Goal: Feedback & Contribution: Leave review/rating

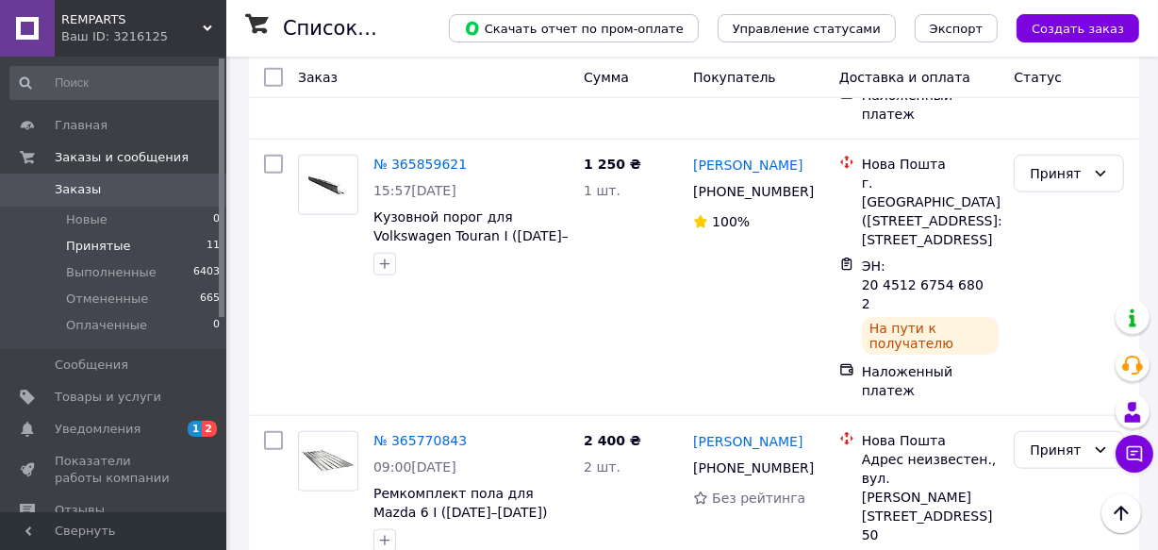
scroll to position [1564, 0]
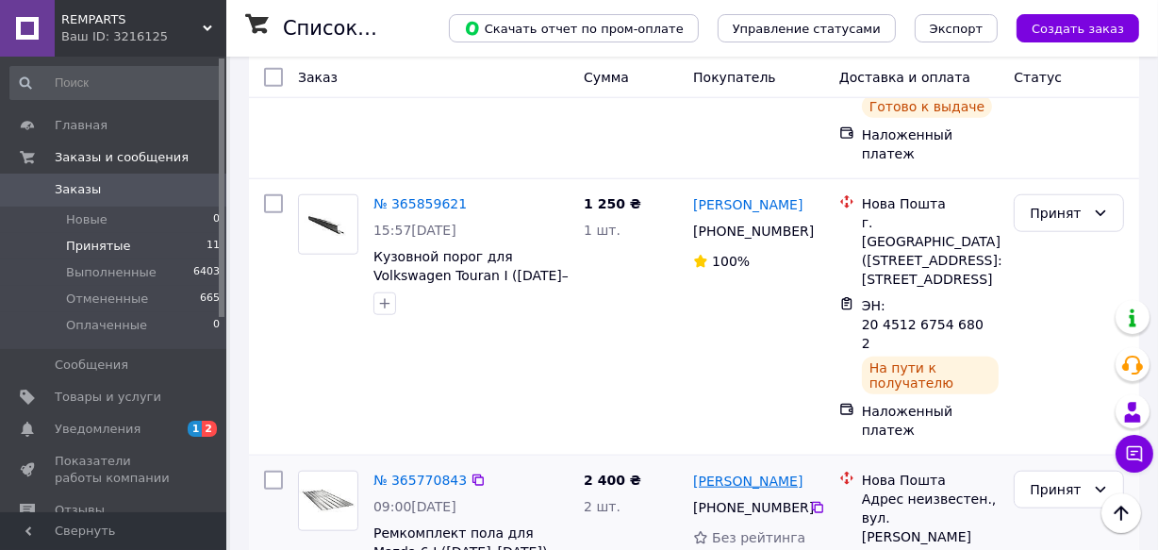
click at [776, 472] on link "[PERSON_NAME]" at bounding box center [747, 481] width 109 height 19
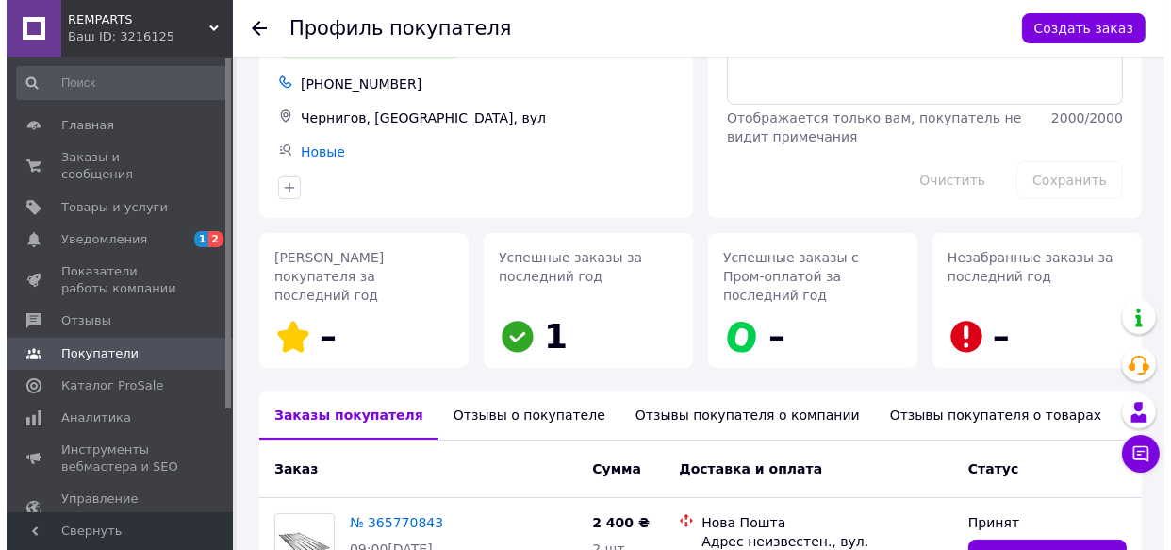
scroll to position [256, 0]
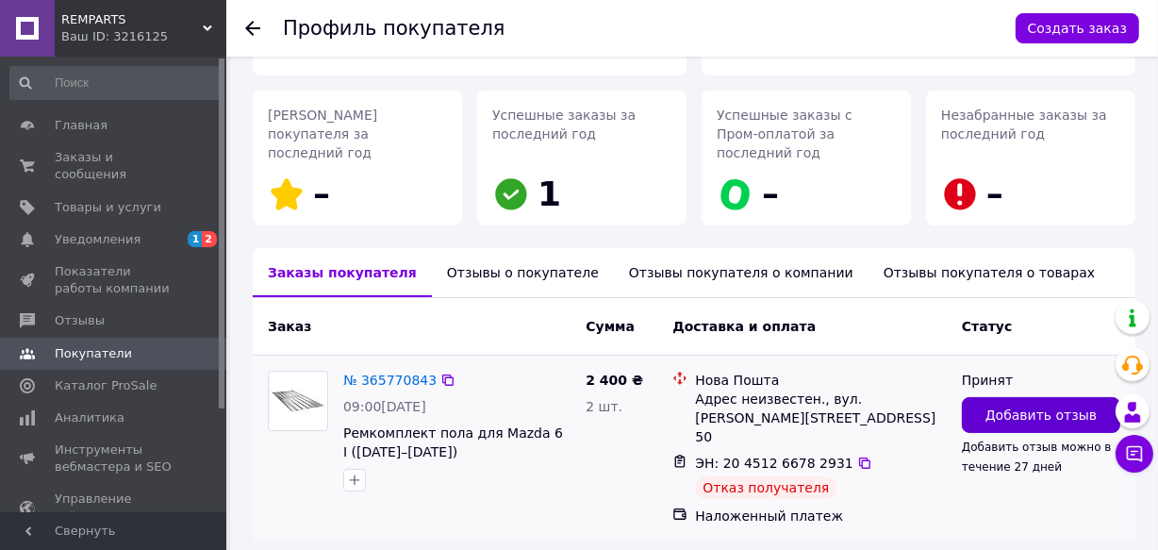
click at [982, 397] on button "Добавить отзыв" at bounding box center [1041, 415] width 158 height 36
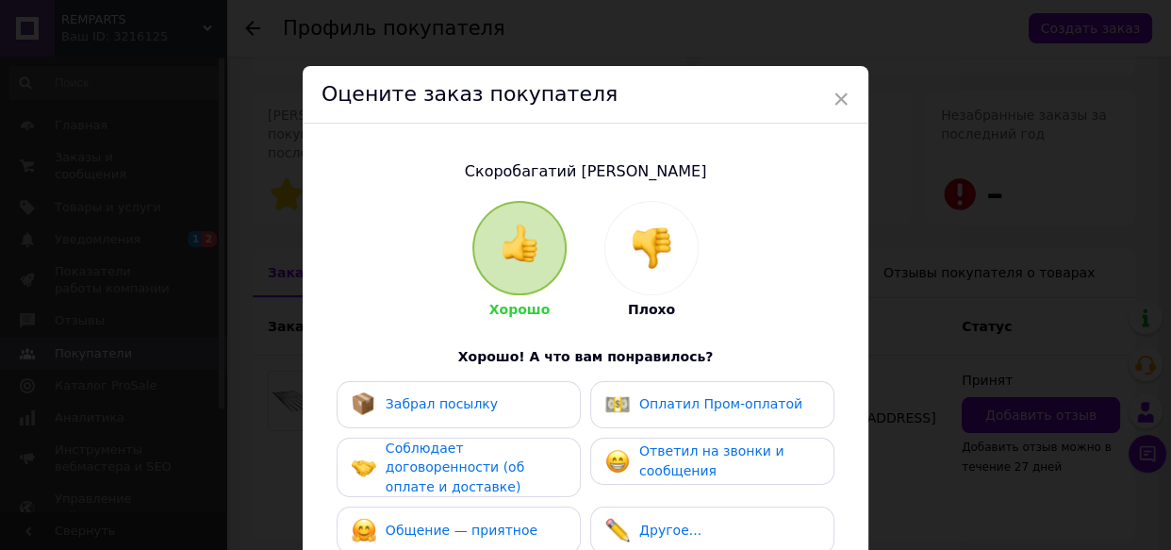
click at [657, 246] on img at bounding box center [651, 247] width 41 height 41
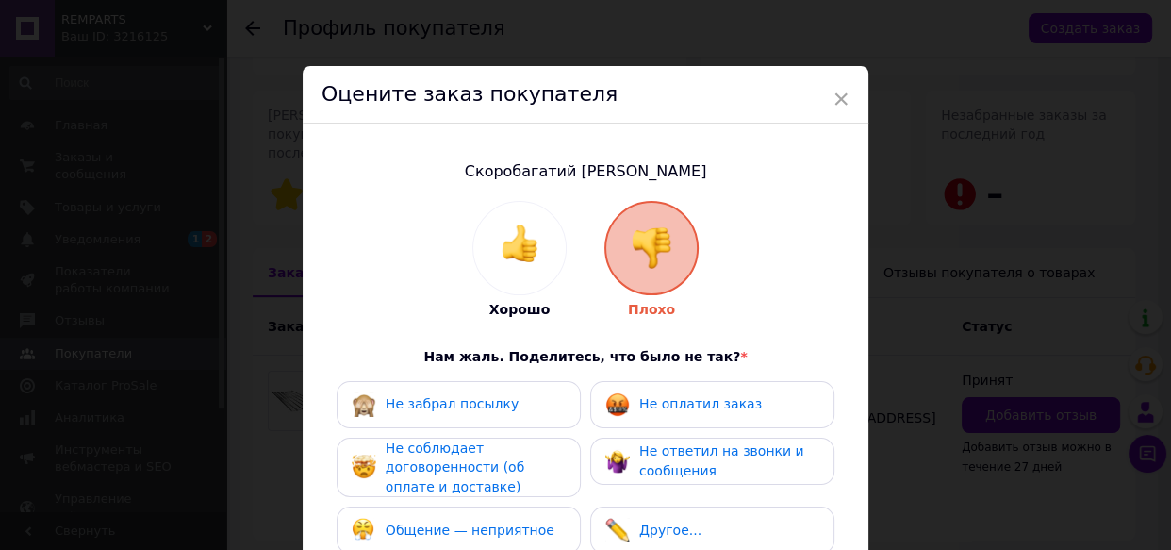
scroll to position [171, 0]
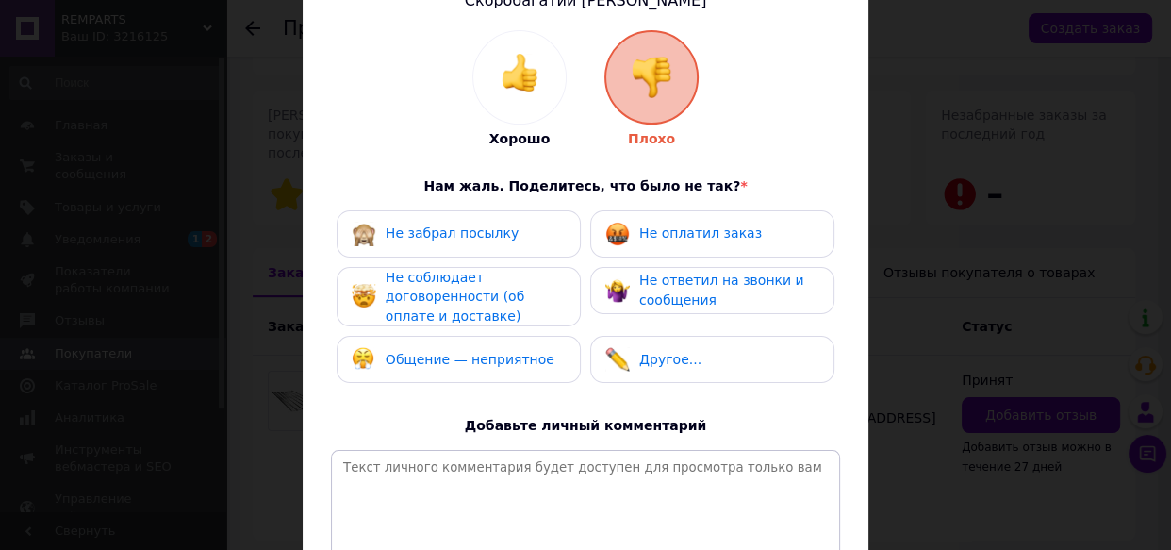
click at [486, 235] on span "Не забрал посылку" at bounding box center [452, 232] width 133 height 15
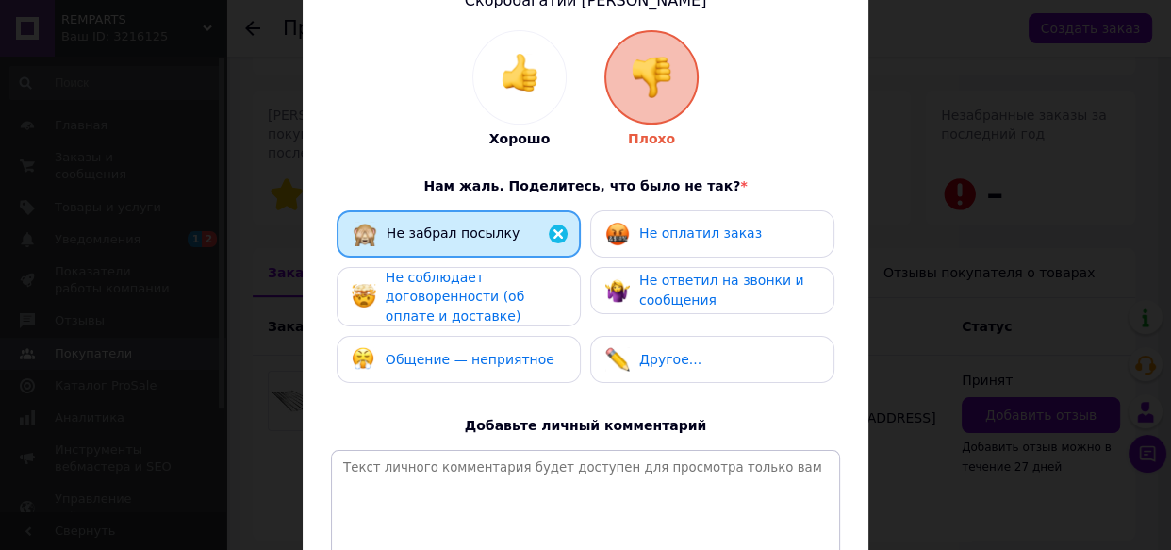
click at [466, 295] on span "Не соблюдает договоренности (об оплате и доставке)" at bounding box center [455, 297] width 139 height 54
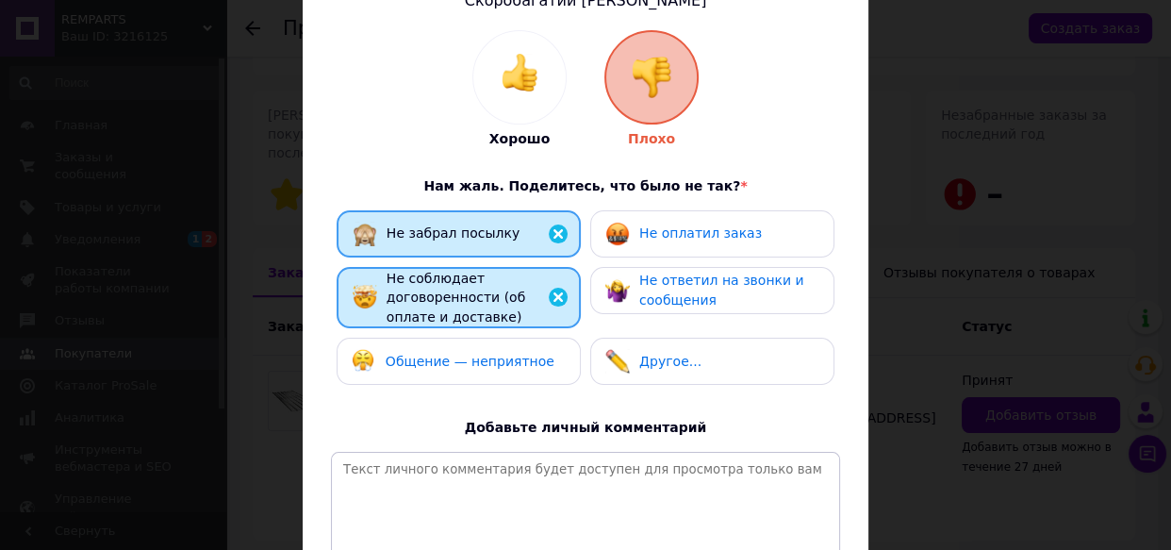
click at [527, 360] on span "Общение — неприятное" at bounding box center [470, 361] width 169 height 15
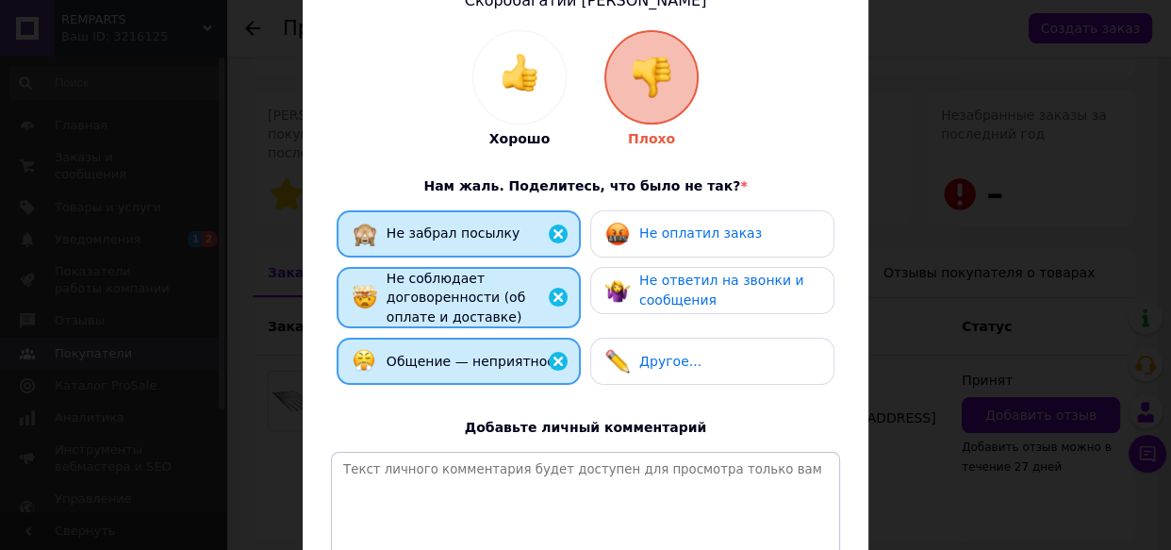
click at [663, 239] on span "Не оплатил заказ" at bounding box center [700, 232] width 123 height 15
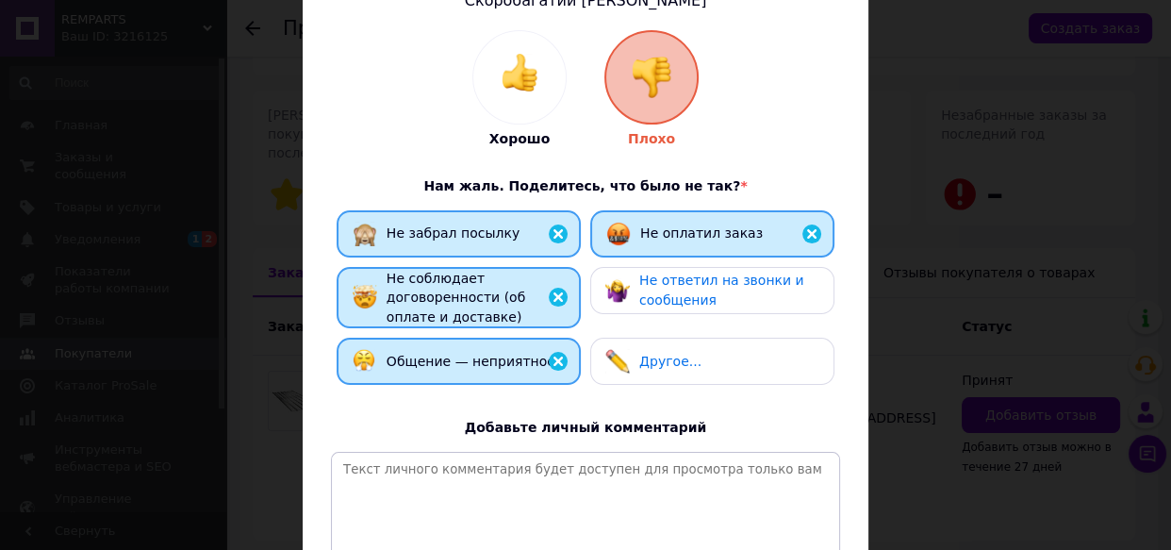
click at [680, 286] on span "Не ответил на звонки и сообщения" at bounding box center [721, 290] width 165 height 35
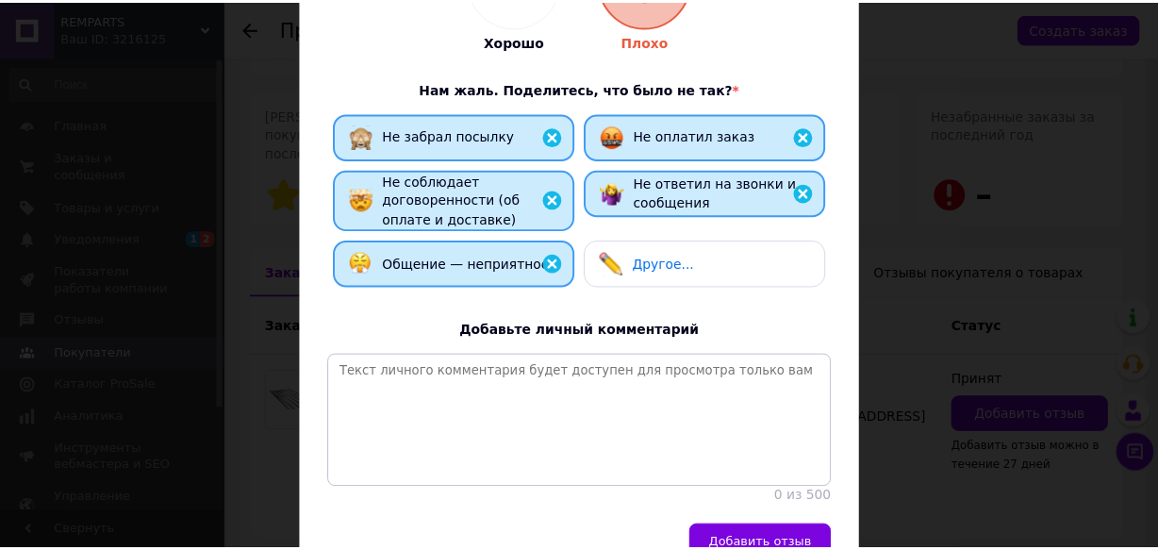
scroll to position [342, 0]
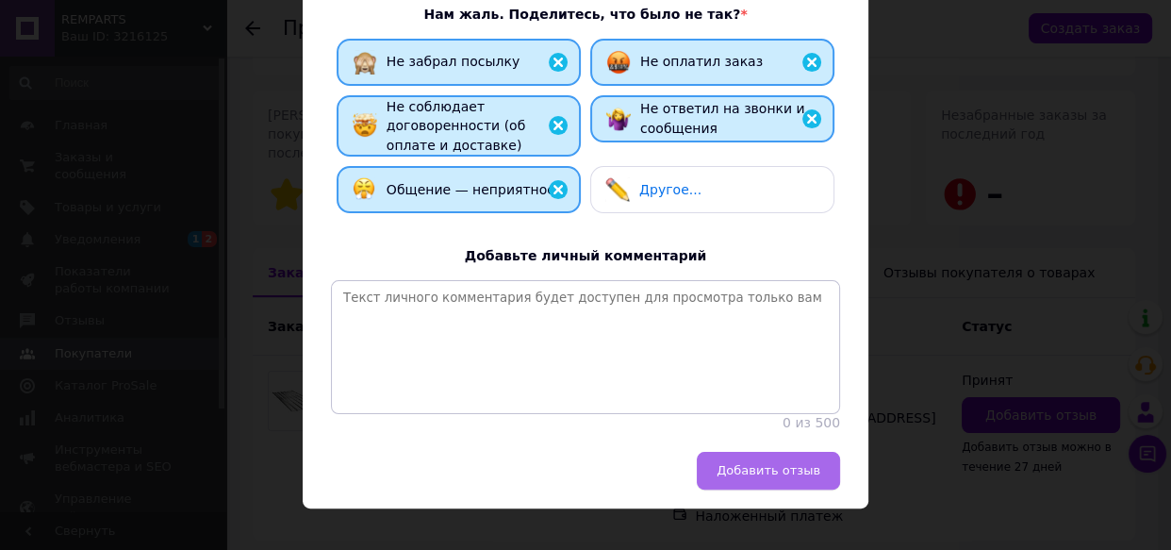
click at [787, 477] on span "Добавить отзыв" at bounding box center [769, 470] width 104 height 14
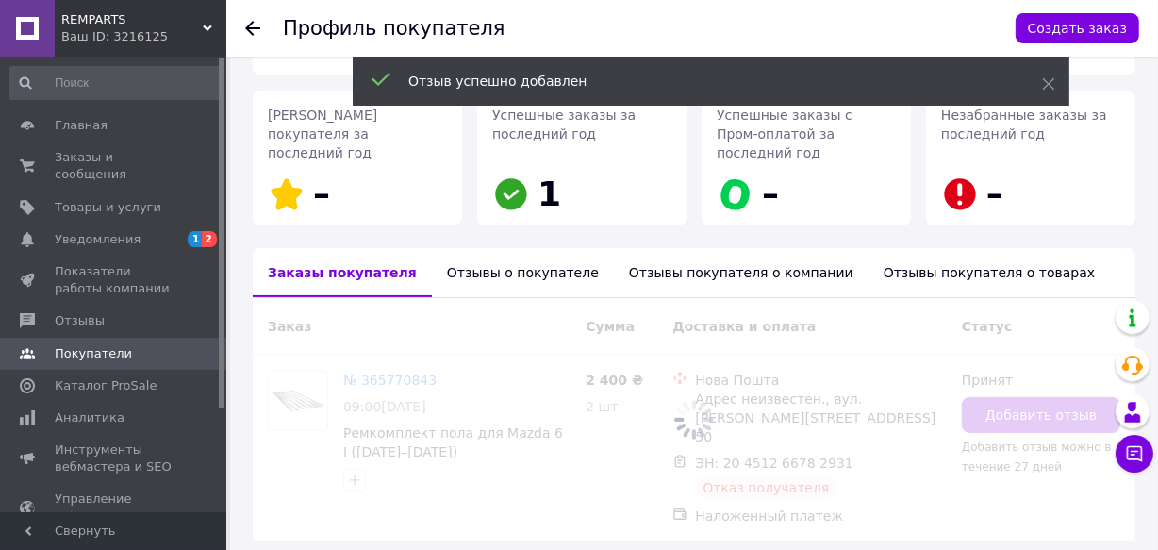
scroll to position [290, 0]
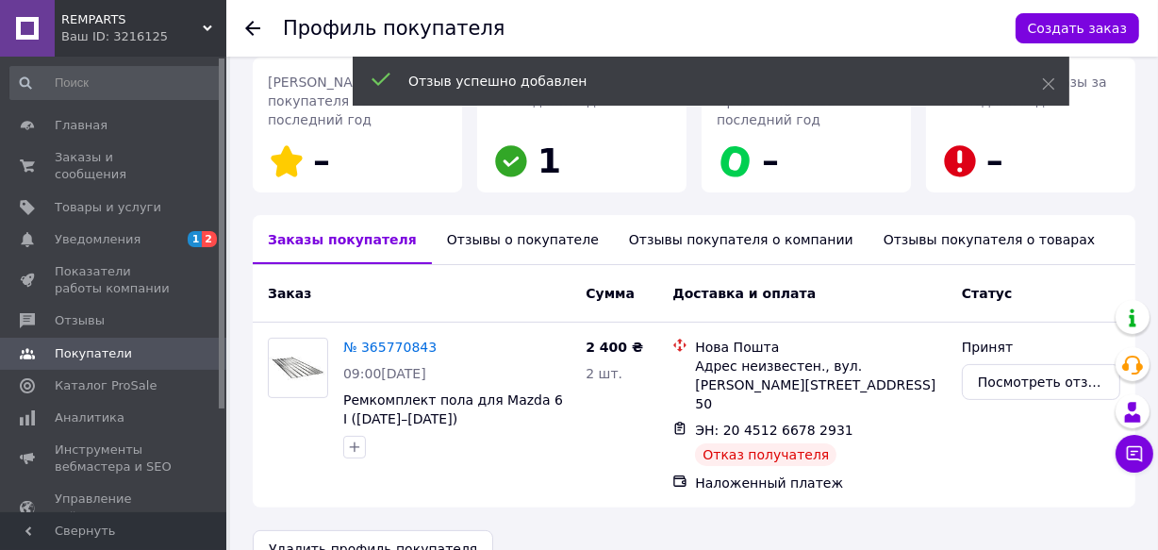
click at [250, 31] on use at bounding box center [252, 28] width 15 height 15
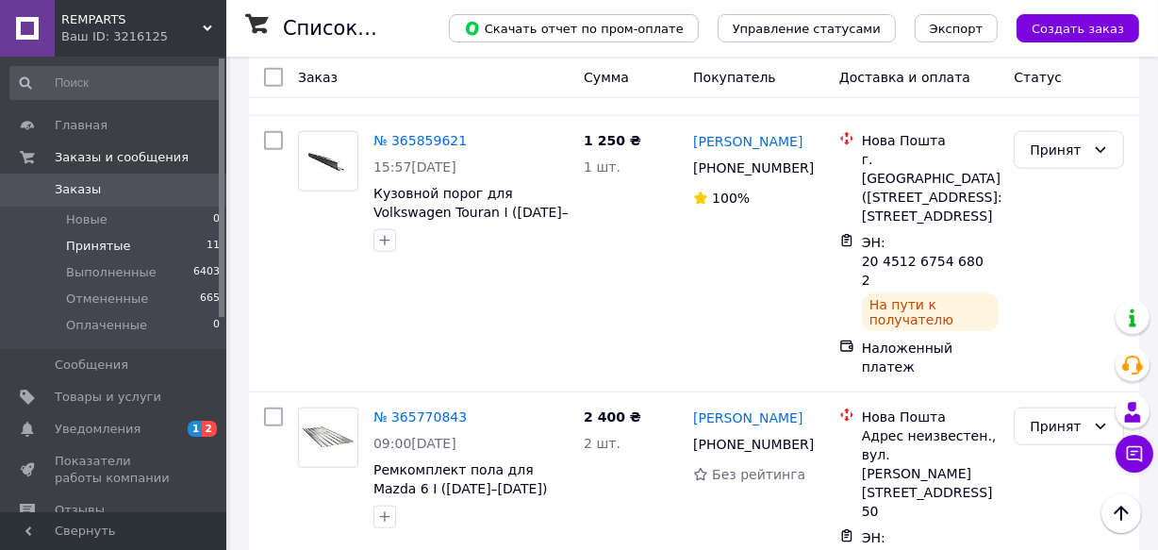
scroll to position [1629, 0]
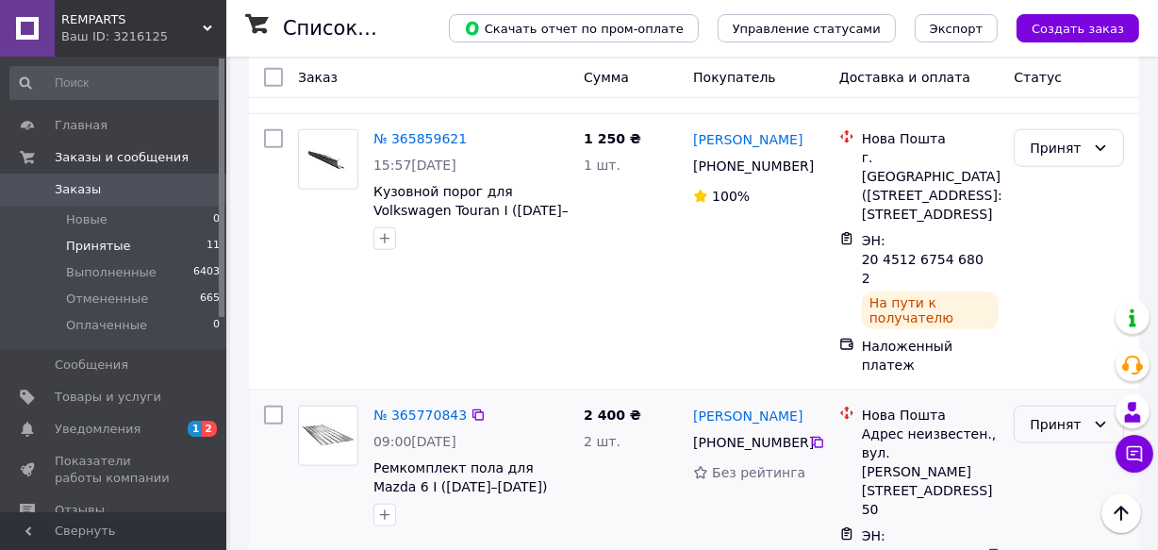
click at [1051, 405] on div "Принят" at bounding box center [1069, 424] width 110 height 38
click at [1053, 268] on li "Отменен" at bounding box center [1070, 272] width 108 height 34
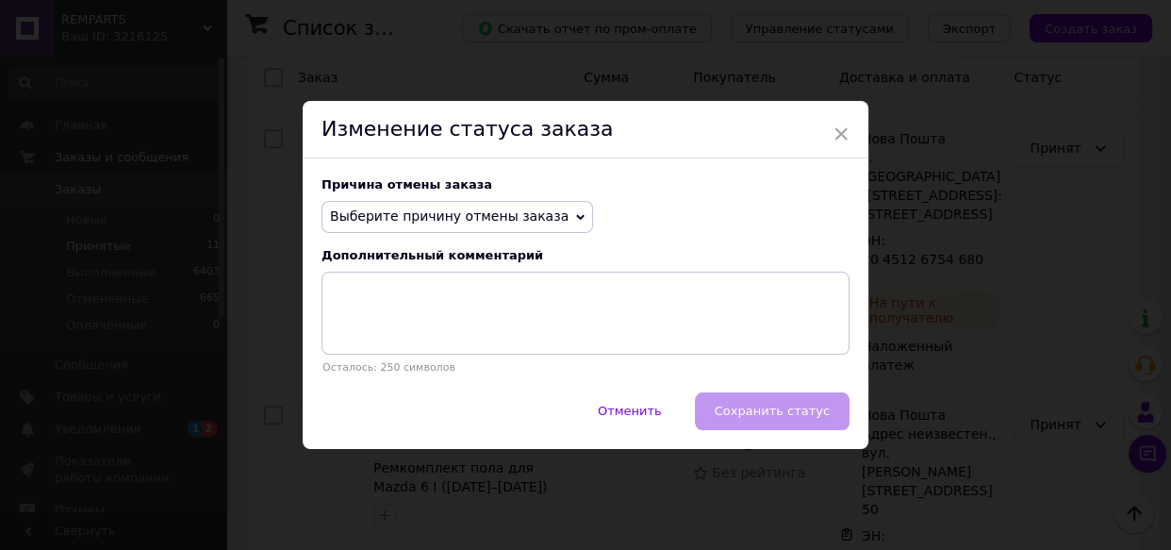
click at [417, 223] on span "Выберите причину отмены заказа" at bounding box center [449, 215] width 239 height 15
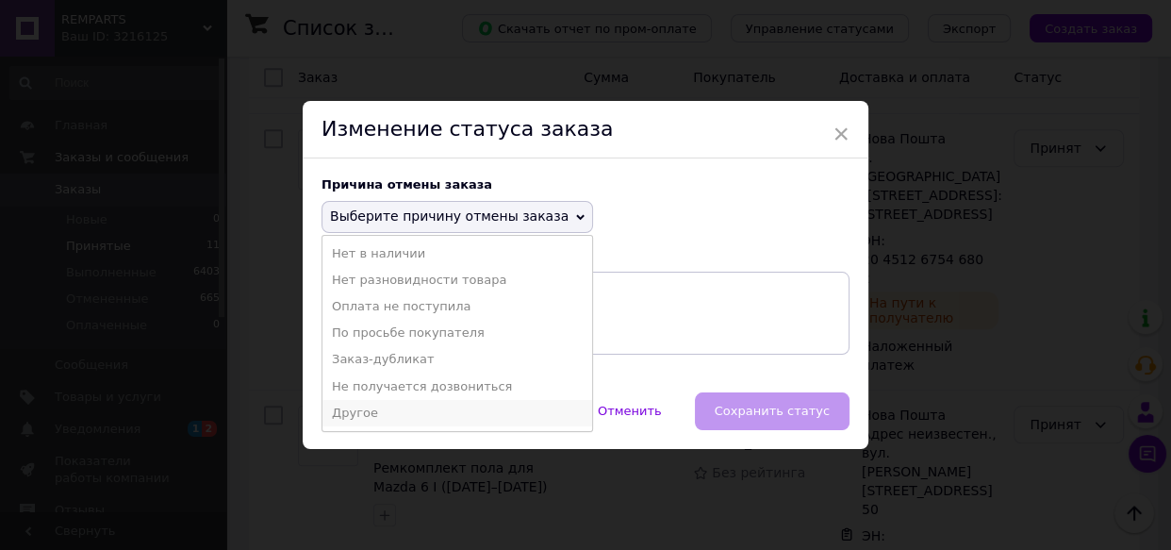
click at [352, 411] on li "Другое" at bounding box center [458, 413] width 270 height 26
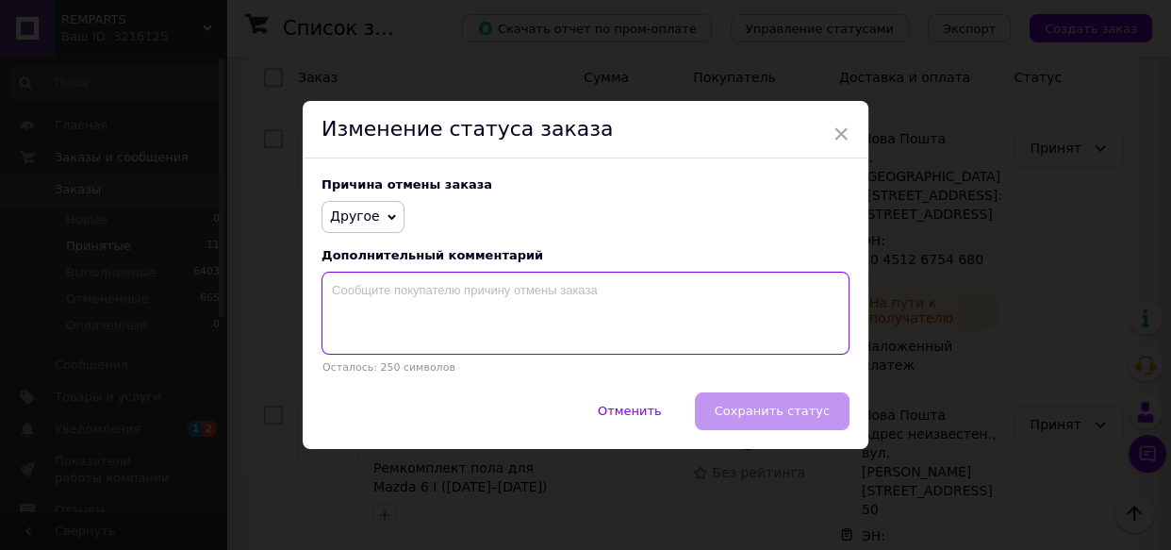
click at [412, 320] on textarea at bounding box center [586, 313] width 528 height 83
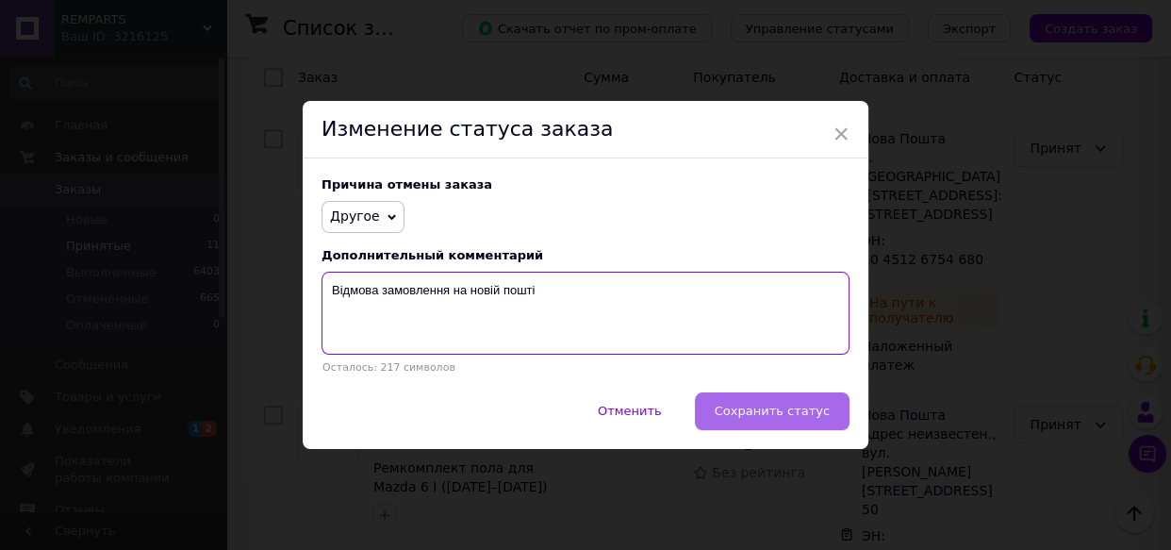
type textarea "Відмова замовлення на новій пошті"
click at [764, 411] on span "Сохранить статус" at bounding box center [772, 411] width 115 height 14
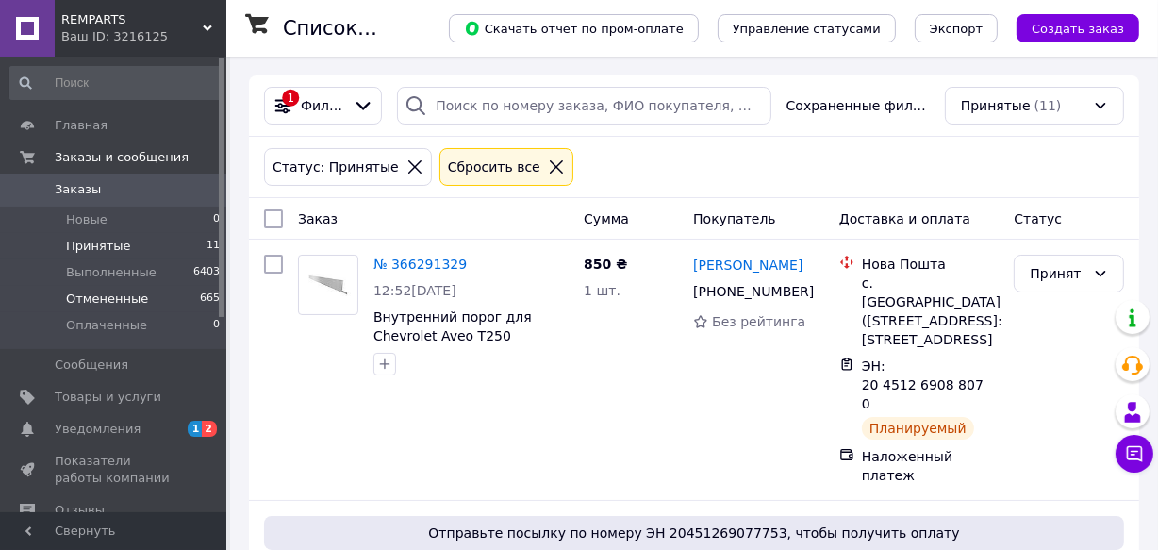
click at [115, 297] on span "Отмененные" at bounding box center [107, 298] width 82 height 17
